Goal: Task Accomplishment & Management: Manage account settings

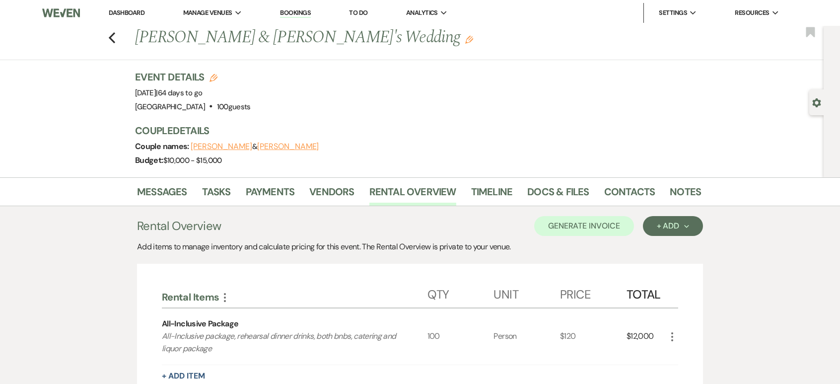
click at [117, 10] on link "Dashboard" at bounding box center [127, 12] width 36 height 8
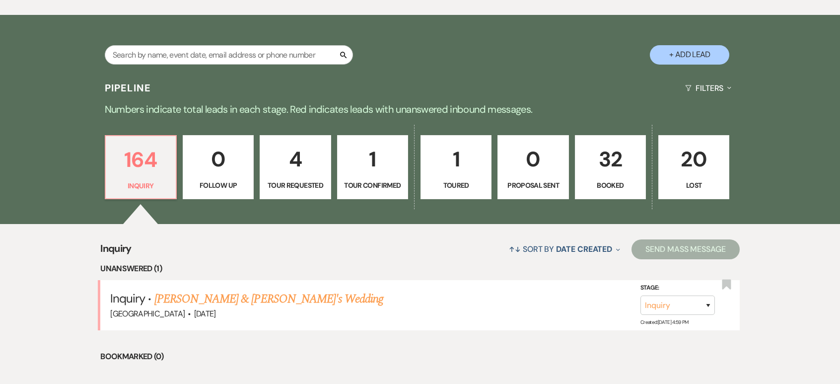
scroll to position [695, 0]
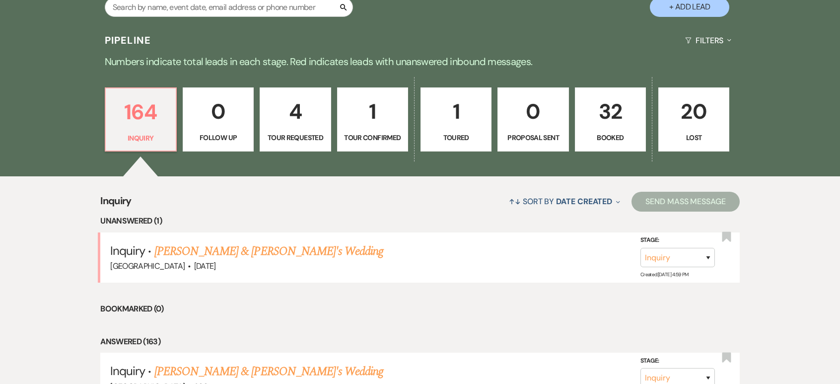
click at [620, 112] on p "32" at bounding box center [610, 111] width 58 height 33
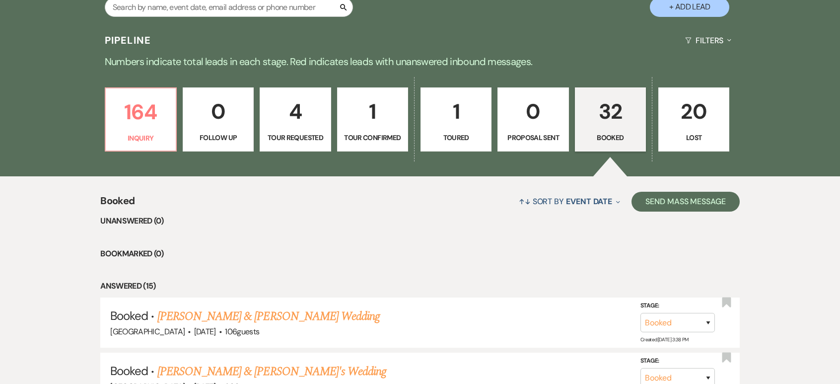
scroll to position [744, 0]
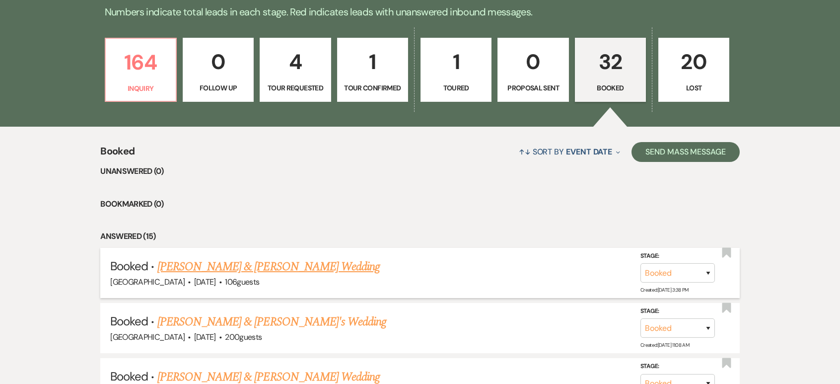
click at [268, 267] on link "[PERSON_NAME] & [PERSON_NAME] Wedding" at bounding box center [268, 267] width 222 height 18
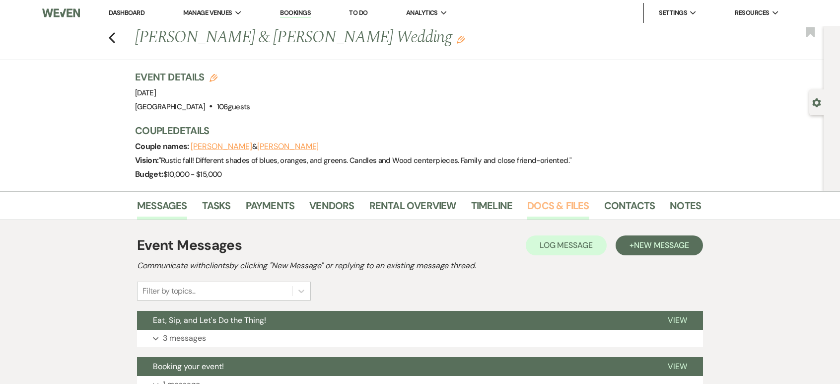
click at [569, 205] on link "Docs & Files" at bounding box center [558, 209] width 62 height 22
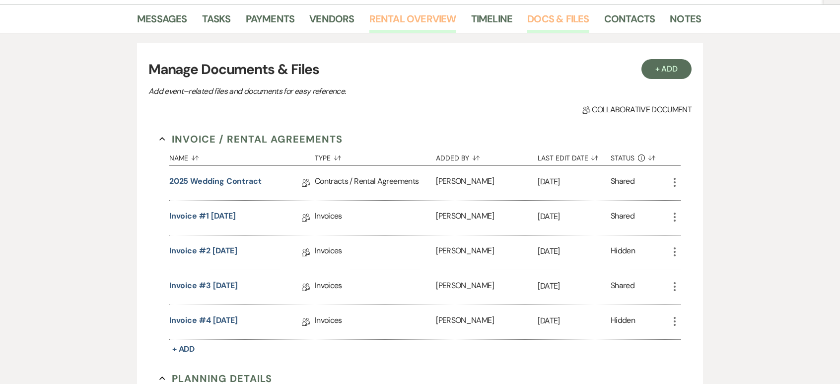
scroll to position [199, 0]
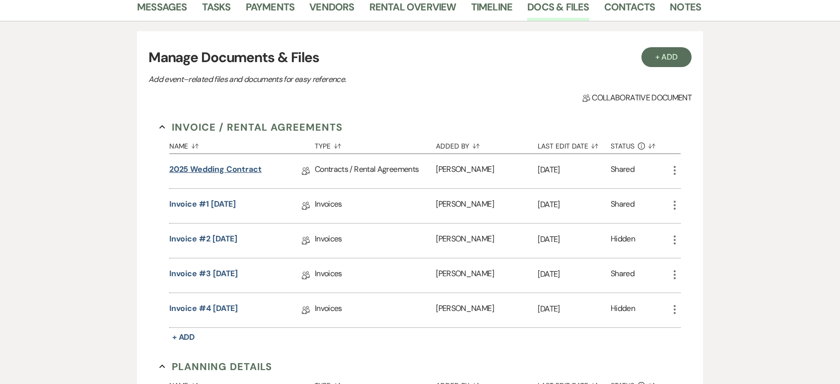
click at [252, 170] on link "2025 Wedding Contract" at bounding box center [215, 170] width 92 height 15
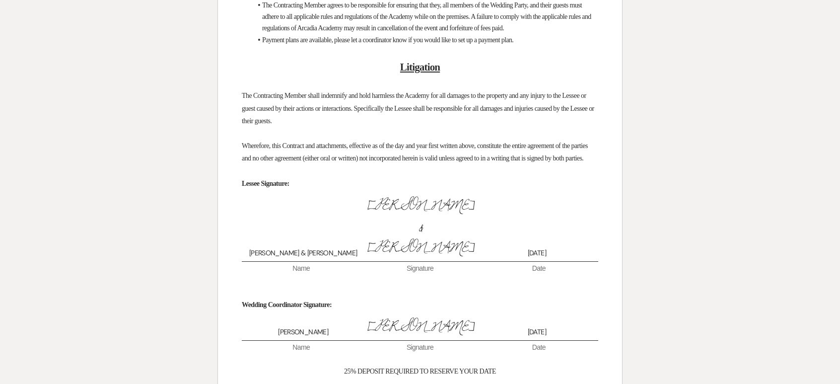
scroll to position [2623, 0]
